Goal: Check status: Check status

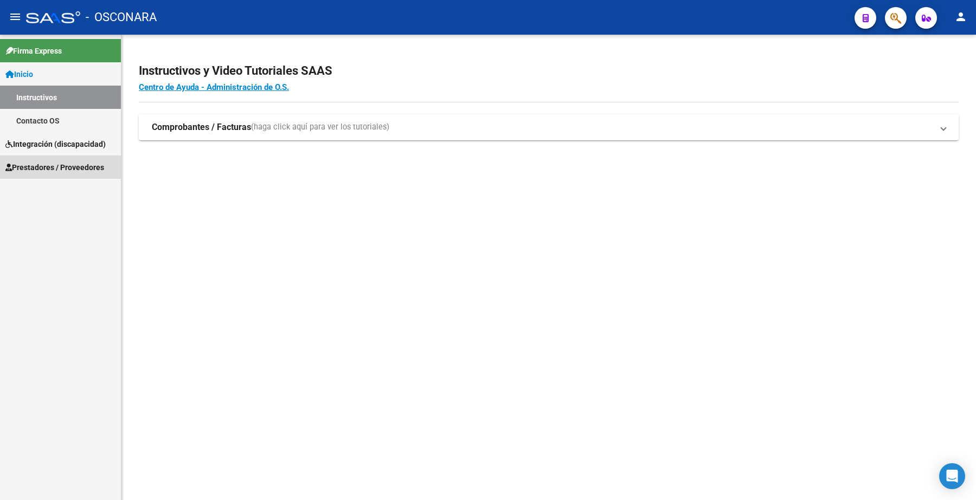
click at [79, 166] on span "Prestadores / Proveedores" at bounding box center [54, 168] width 99 height 12
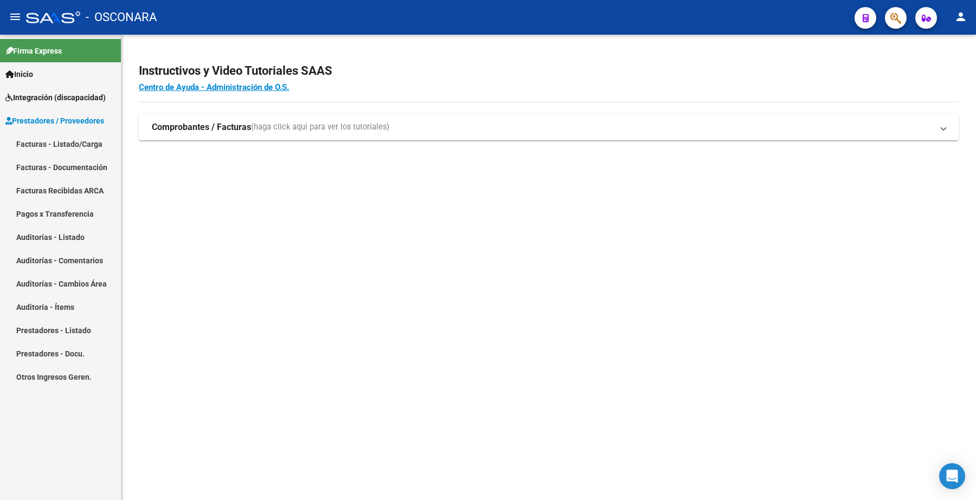
click at [76, 142] on link "Facturas - Listado/Carga" at bounding box center [60, 143] width 121 height 23
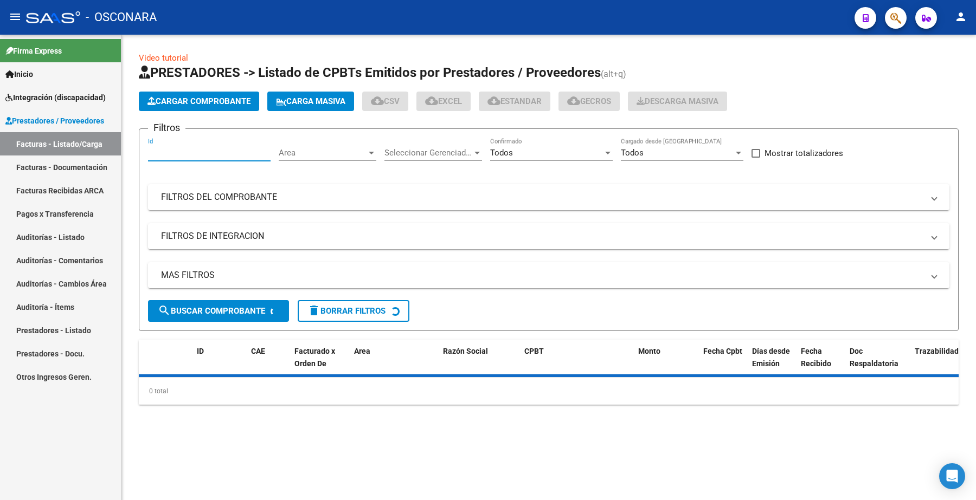
click at [186, 155] on input "Id" at bounding box center [209, 153] width 123 height 10
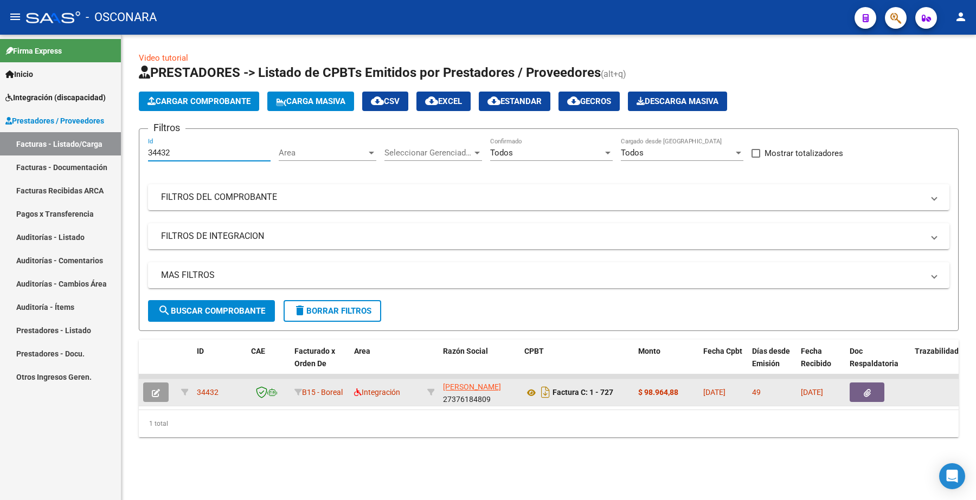
type input "34432"
click at [153, 393] on icon "button" at bounding box center [156, 393] width 8 height 8
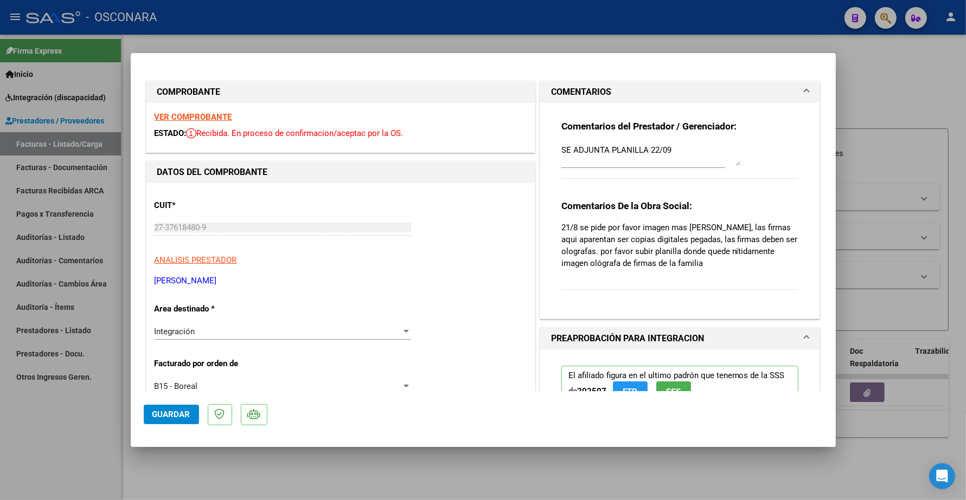
click at [214, 117] on strong "VER COMPROBANTE" at bounding box center [194, 117] width 78 height 10
